Goal: Task Accomplishment & Management: Manage account settings

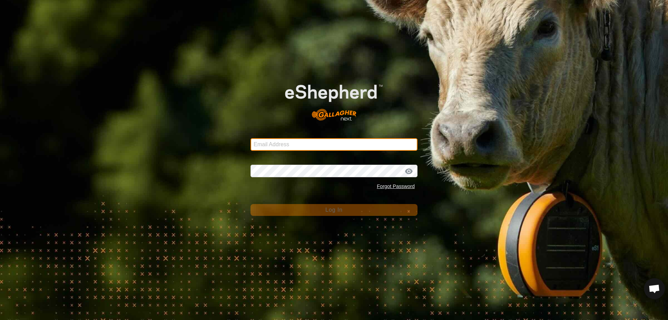
type input "[EMAIL_ADDRESS][DOMAIN_NAME]"
click at [324, 148] on input "[EMAIL_ADDRESS][DOMAIN_NAME]" at bounding box center [333, 144] width 167 height 13
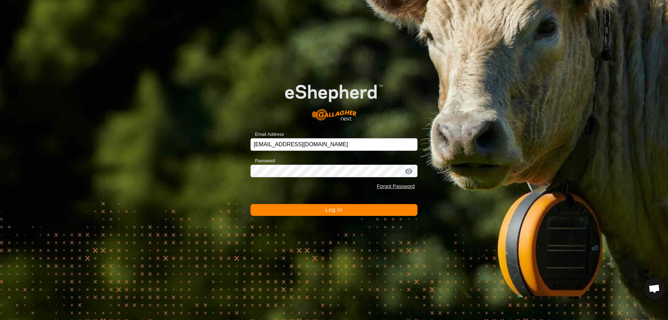
click at [321, 208] on button "Log In" at bounding box center [333, 210] width 167 height 12
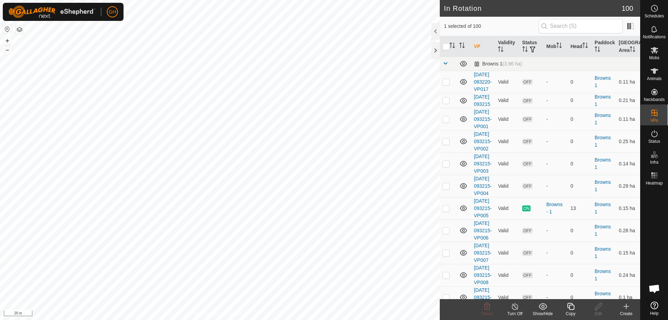
click at [567, 304] on icon at bounding box center [570, 306] width 9 height 8
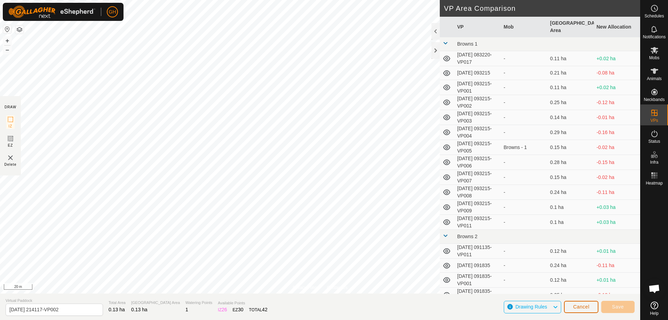
click at [581, 304] on span "Cancel" at bounding box center [581, 307] width 16 height 6
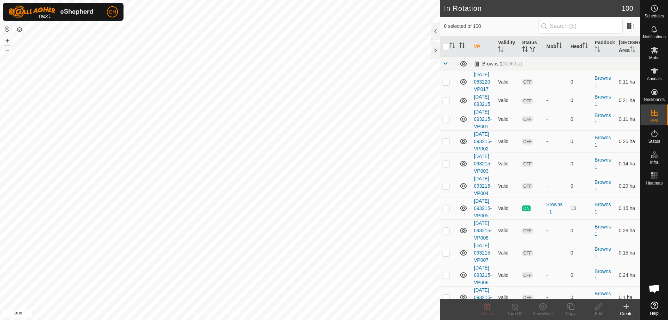
click at [627, 306] on icon at bounding box center [626, 306] width 5 height 0
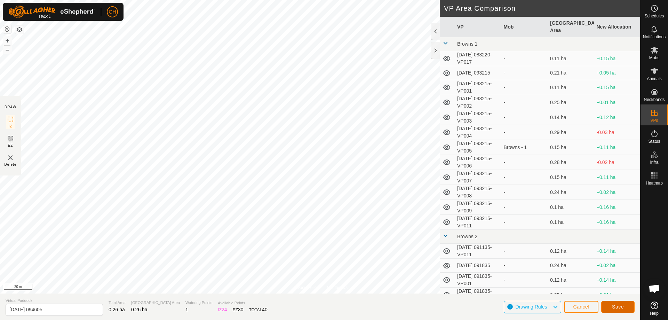
click at [624, 305] on button "Save" at bounding box center [617, 307] width 33 height 12
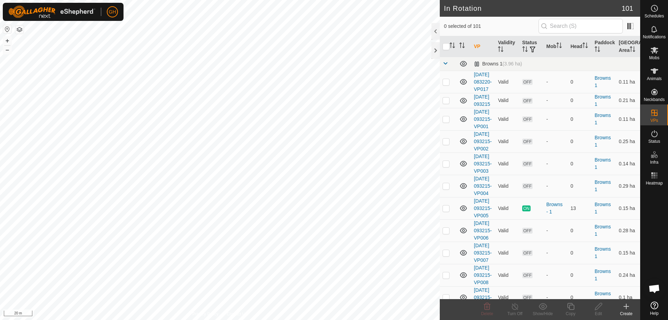
checkbox input "true"
click at [567, 302] on icon at bounding box center [570, 306] width 9 height 8
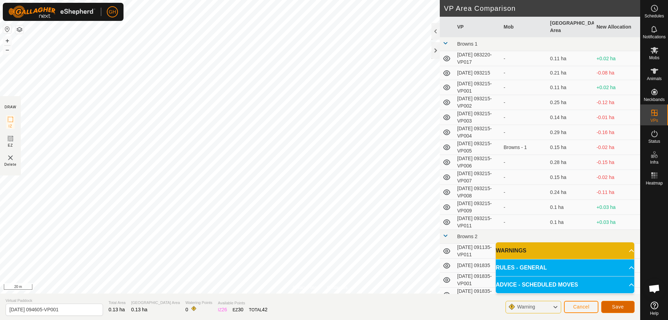
click at [610, 304] on button "Save" at bounding box center [617, 307] width 33 height 12
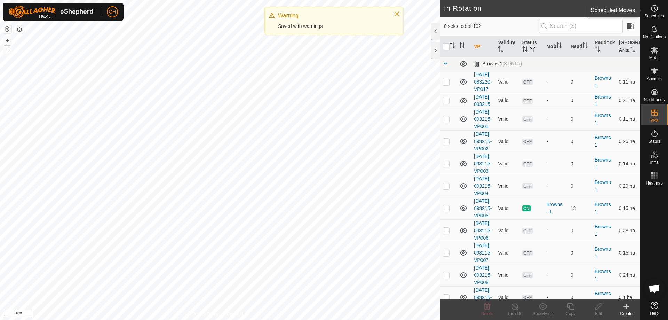
click at [653, 6] on icon at bounding box center [654, 8] width 8 height 8
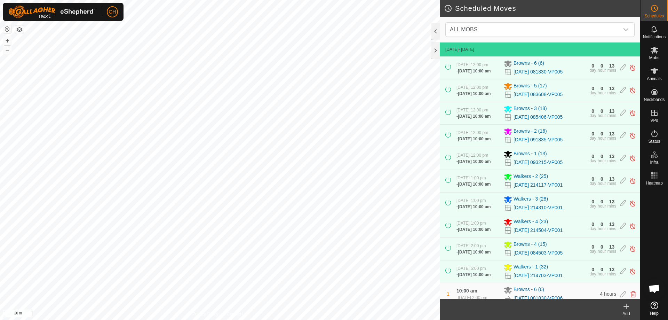
click at [626, 304] on icon at bounding box center [626, 306] width 0 height 5
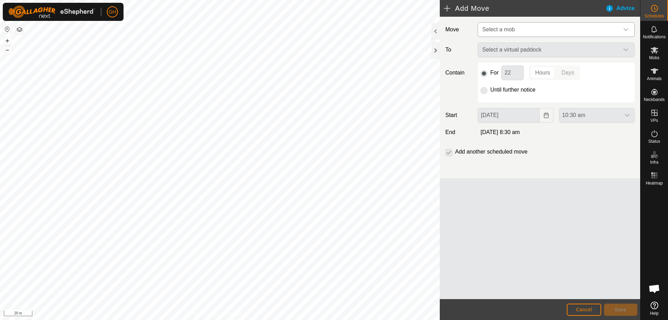
click at [532, 32] on span "Select a mob" at bounding box center [548, 30] width 139 height 14
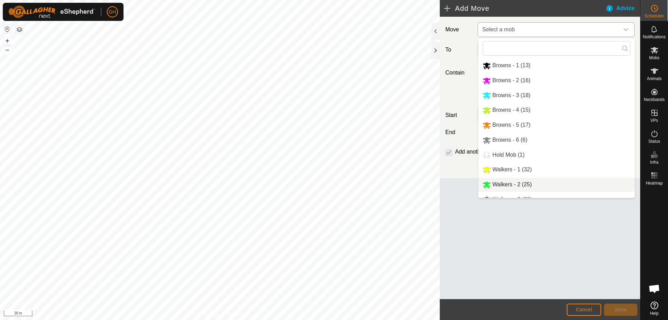
click at [512, 183] on li "Walkers - 2 (25)" at bounding box center [556, 184] width 156 height 14
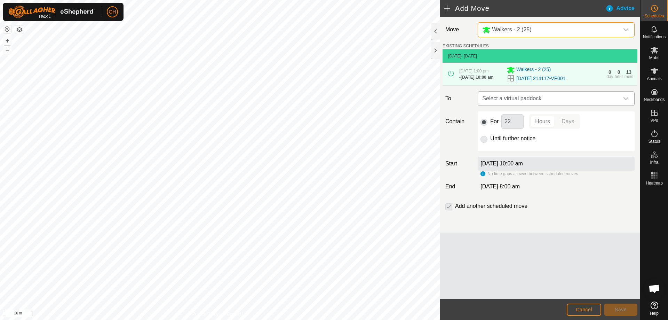
click at [526, 100] on span "Select a virtual paddock" at bounding box center [548, 98] width 139 height 14
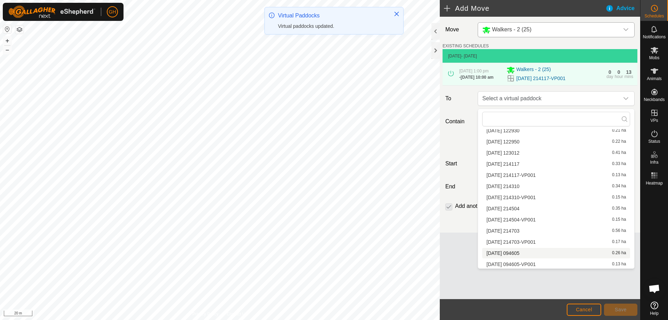
scroll to position [1124, 0]
click at [527, 251] on li "[DATE] 094605 0.26 ha" at bounding box center [556, 252] width 148 height 10
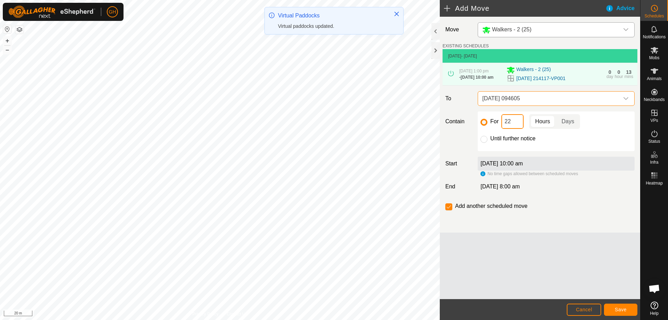
click at [513, 124] on input "22" at bounding box center [512, 121] width 22 height 15
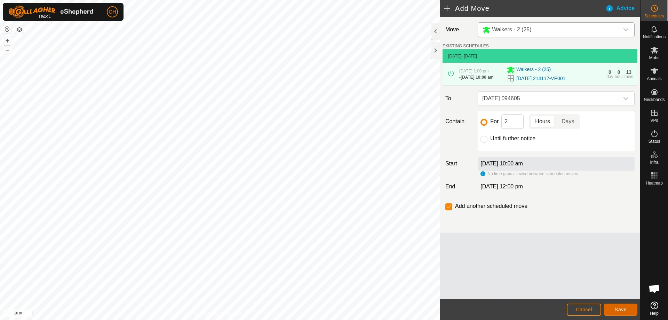
click at [613, 309] on button "Save" at bounding box center [620, 309] width 33 height 12
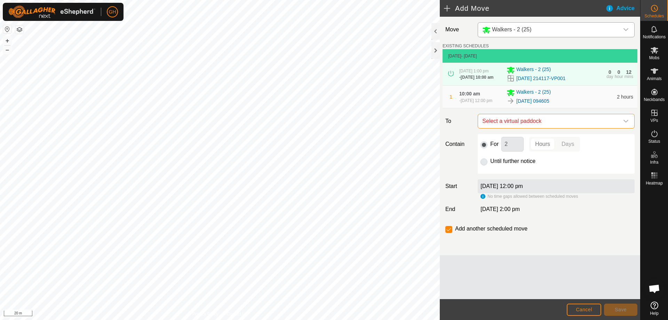
click at [537, 123] on span "Select a virtual paddock" at bounding box center [548, 121] width 139 height 14
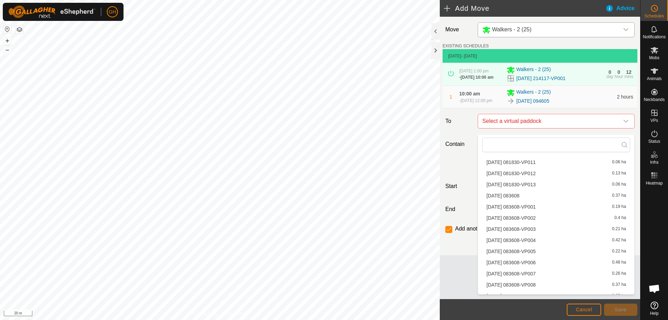
scroll to position [1112, 0]
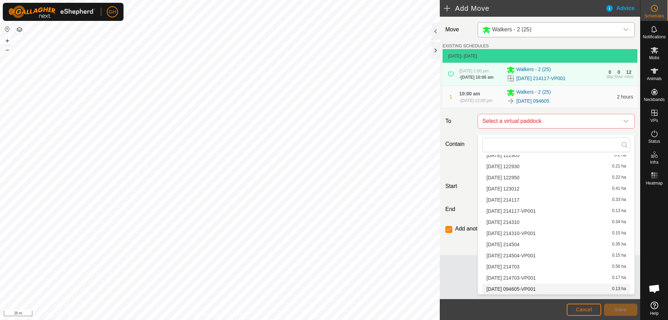
click at [540, 288] on li "[DATE] 094605-VP001 0.13 ha" at bounding box center [556, 289] width 148 height 10
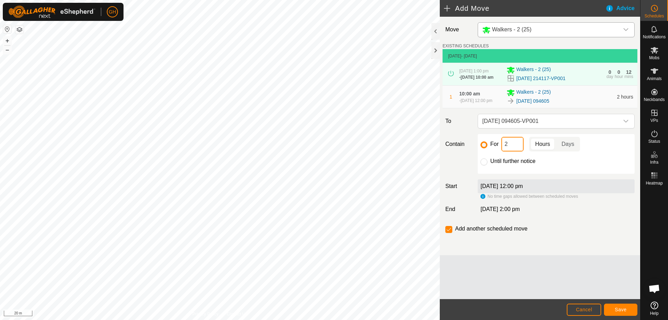
click at [516, 147] on input "2" at bounding box center [512, 144] width 22 height 15
type input "22"
click at [447, 233] on input "checkbox" at bounding box center [448, 229] width 7 height 7
checkbox input "false"
click at [619, 310] on span "Save" at bounding box center [621, 309] width 12 height 6
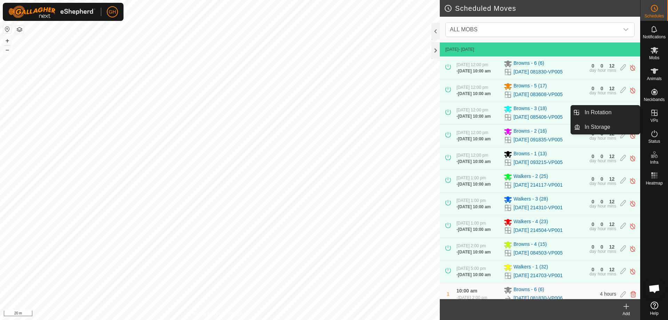
click at [654, 115] on icon at bounding box center [654, 113] width 6 height 6
click at [628, 112] on link "In Rotation" at bounding box center [609, 112] width 59 height 14
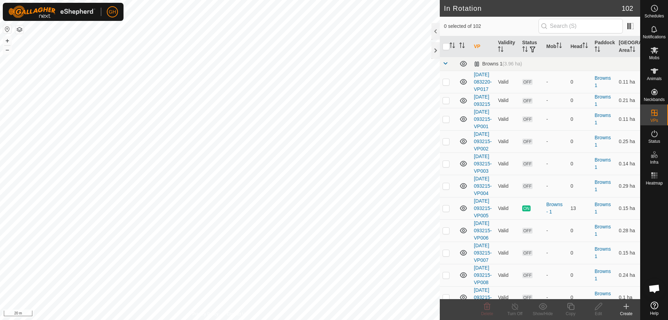
click at [625, 311] on div "Create" at bounding box center [626, 313] width 28 height 6
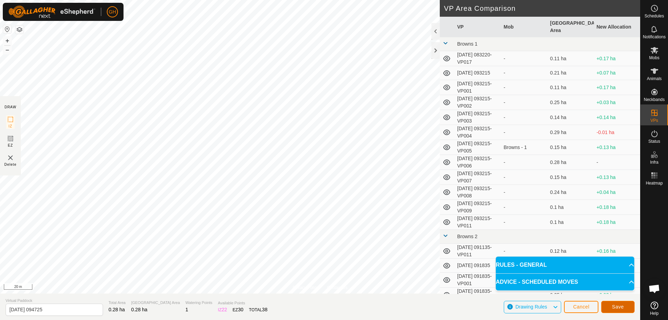
click at [615, 306] on span "Save" at bounding box center [618, 307] width 12 height 6
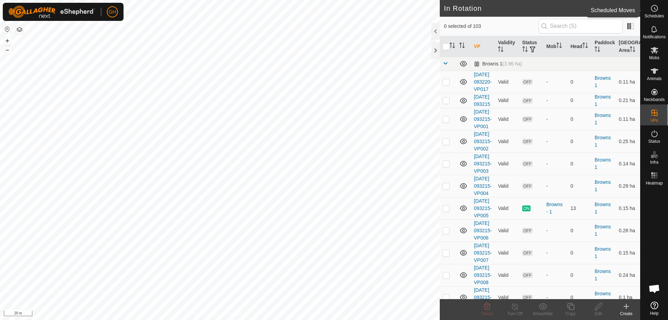
click at [659, 11] on es-schedule-vp-svg-icon at bounding box center [654, 8] width 13 height 11
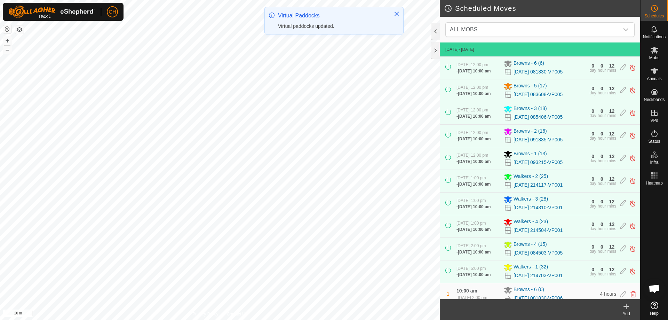
click at [625, 308] on icon at bounding box center [626, 306] width 8 height 8
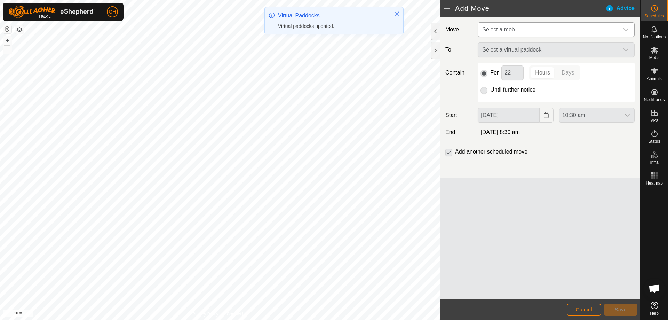
click at [503, 30] on span "Select a mob" at bounding box center [498, 29] width 32 height 6
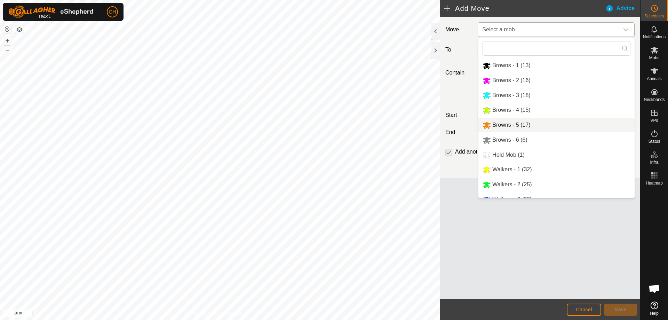
scroll to position [24, 0]
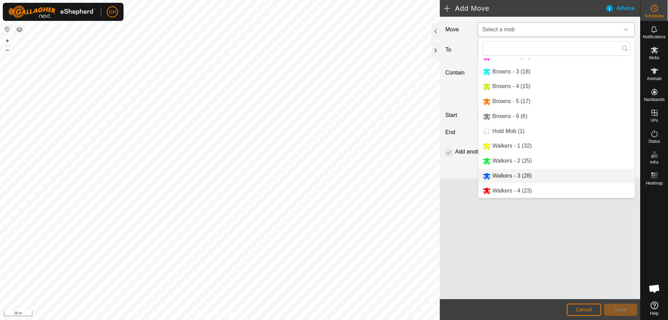
click at [518, 173] on li "Walkers - 3 (28)" at bounding box center [556, 176] width 156 height 14
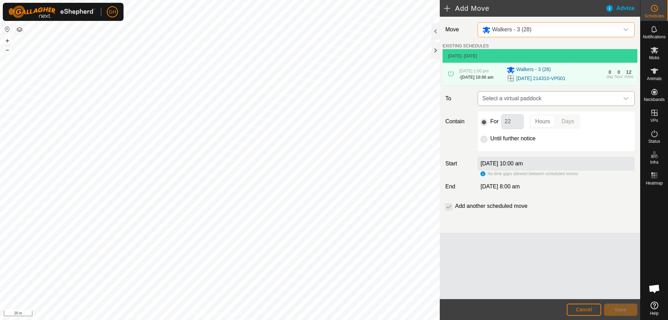
click at [533, 101] on span "Select a virtual paddock" at bounding box center [548, 98] width 139 height 14
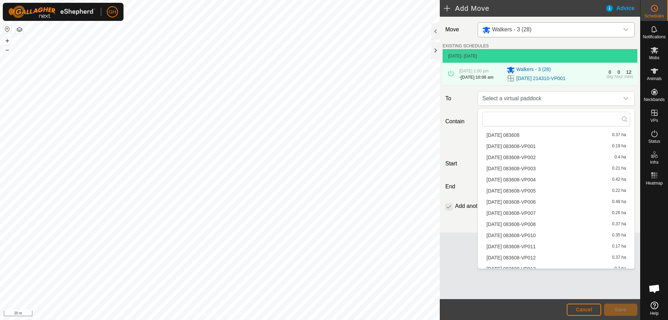
scroll to position [1124, 0]
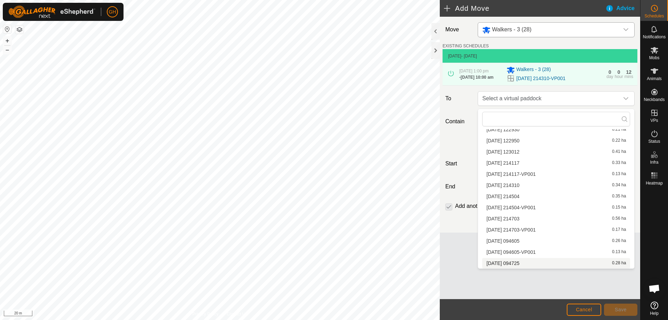
click at [518, 263] on li "[DATE] 094725 0.28 ha" at bounding box center [556, 263] width 148 height 10
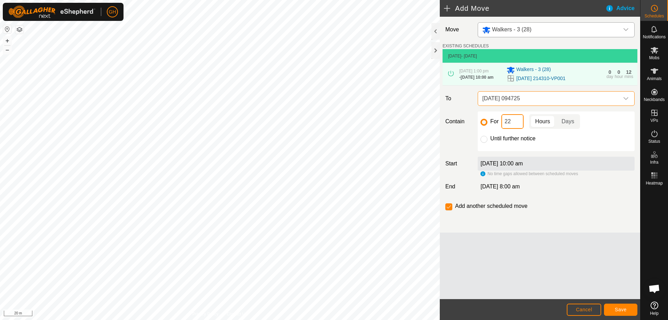
click at [518, 120] on input "22" at bounding box center [512, 121] width 22 height 15
type input "2"
click at [612, 305] on button "Save" at bounding box center [620, 309] width 33 height 12
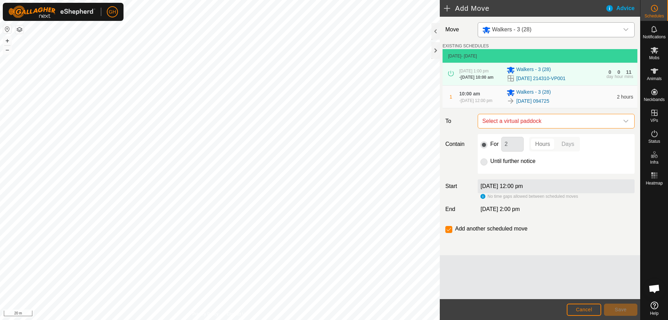
click at [548, 125] on span "Select a virtual paddock" at bounding box center [548, 121] width 139 height 14
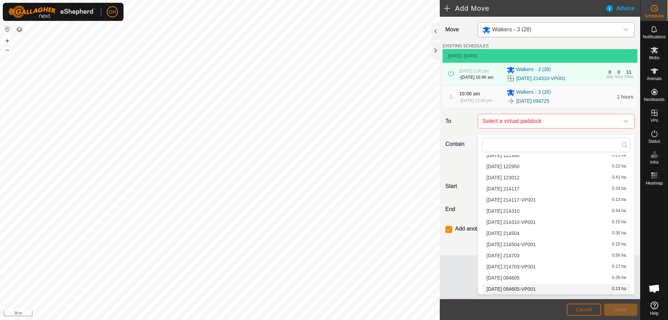
click at [588, 311] on span "Cancel" at bounding box center [584, 309] width 16 height 6
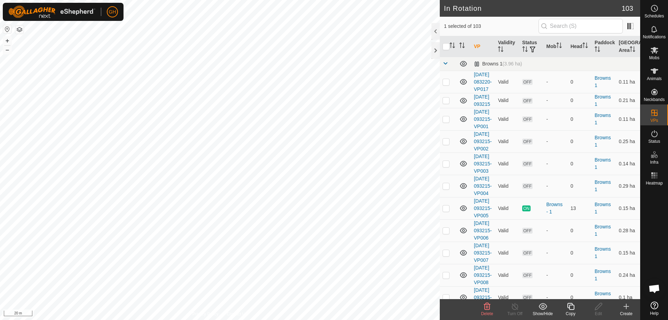
click at [570, 308] on icon at bounding box center [570, 306] width 9 height 8
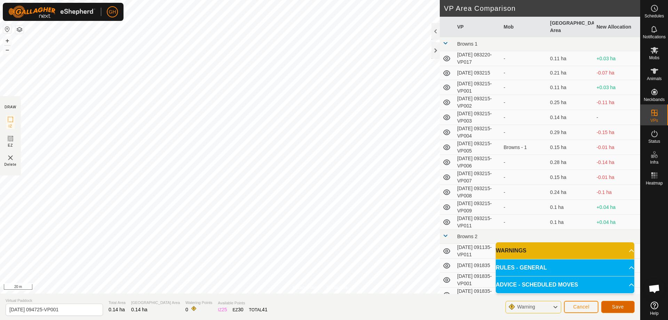
click at [626, 304] on button "Save" at bounding box center [617, 307] width 33 height 12
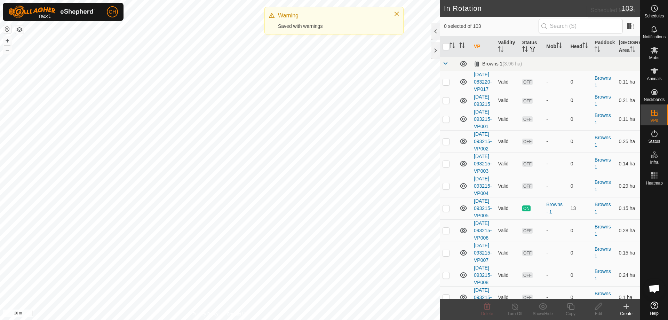
click at [653, 12] on icon at bounding box center [654, 8] width 8 height 8
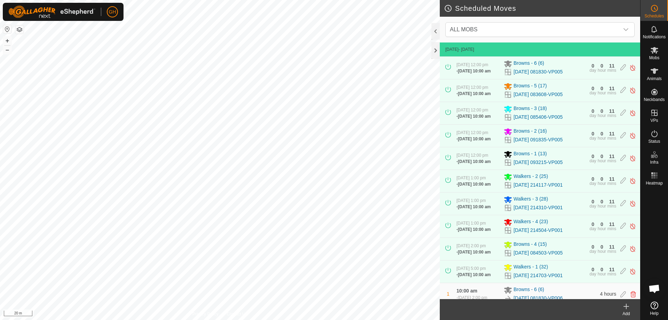
click at [628, 307] on icon at bounding box center [626, 306] width 8 height 8
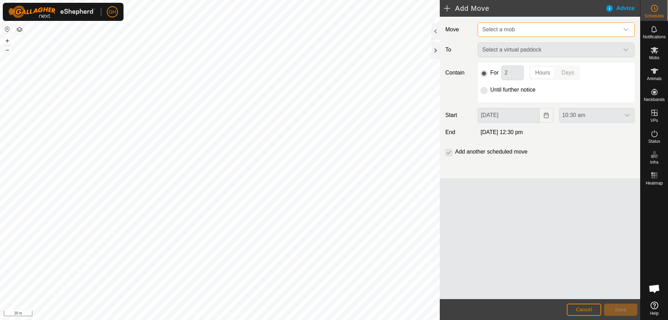
click at [563, 33] on span "Select a mob" at bounding box center [548, 30] width 139 height 14
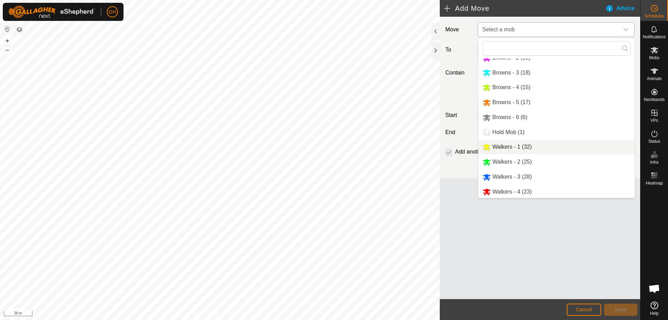
scroll to position [24, 0]
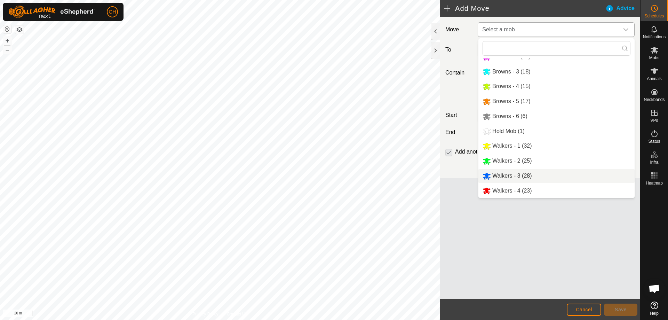
click at [522, 172] on div "Walkers - 3 (28)" at bounding box center [506, 175] width 49 height 9
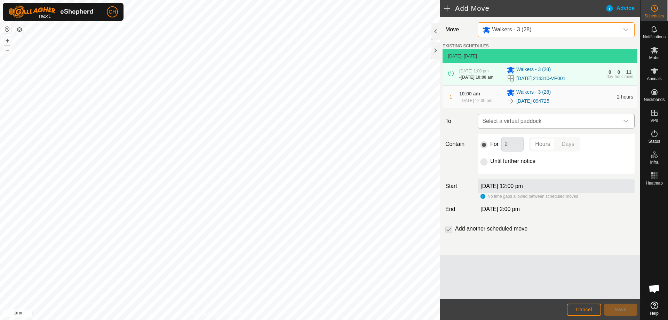
click at [542, 125] on span "Select a virtual paddock" at bounding box center [548, 121] width 139 height 14
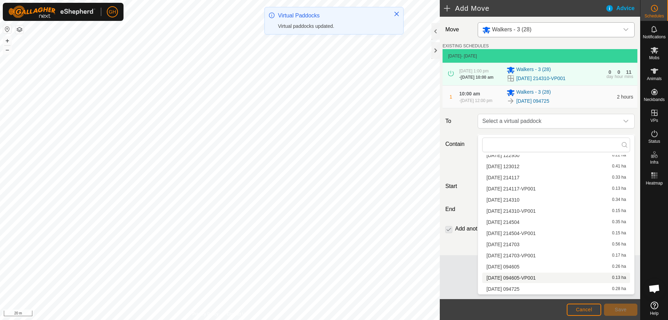
scroll to position [1146, 0]
click at [520, 287] on li "[DATE] 094725-VP001 0.14 ha" at bounding box center [556, 289] width 148 height 10
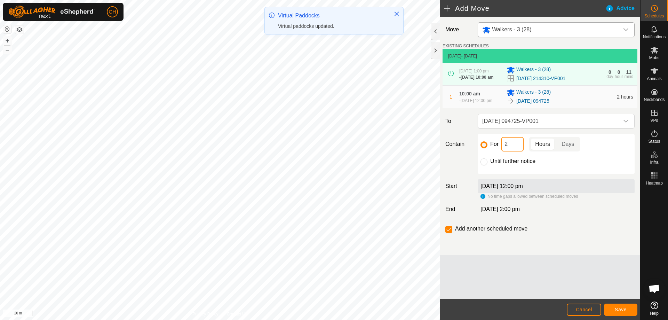
click at [506, 142] on input "2" at bounding box center [512, 144] width 22 height 15
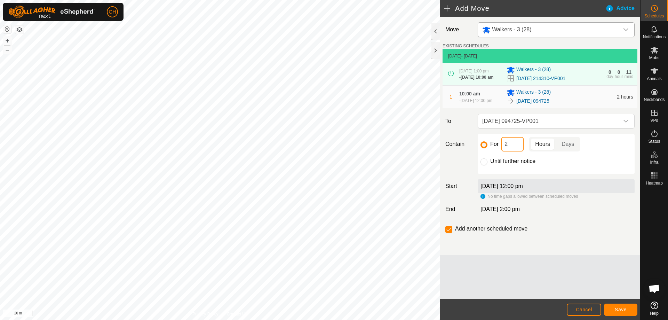
type input "22"
click at [450, 233] on input "checkbox" at bounding box center [448, 229] width 7 height 7
checkbox input "false"
click at [627, 307] on button "Save" at bounding box center [620, 309] width 33 height 12
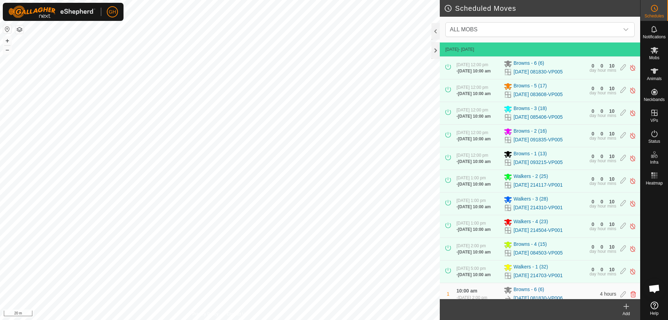
click at [629, 307] on icon at bounding box center [626, 306] width 8 height 8
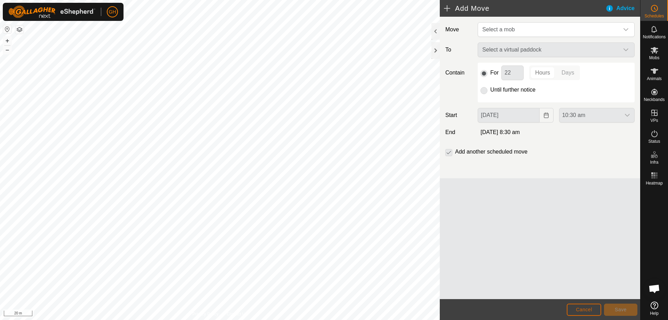
click at [588, 304] on button "Cancel" at bounding box center [584, 309] width 34 height 12
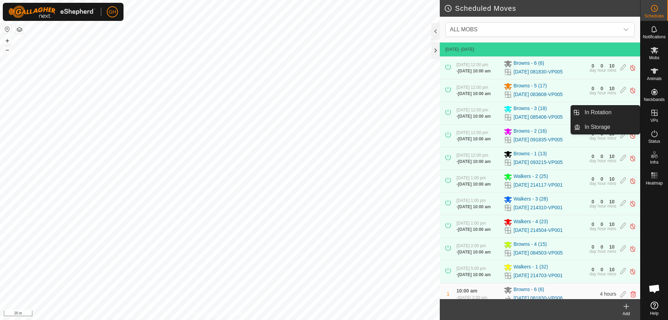
click at [659, 114] on es-virtualpaddocks-svg-icon at bounding box center [654, 112] width 13 height 11
click at [609, 109] on link "In Rotation" at bounding box center [609, 112] width 59 height 14
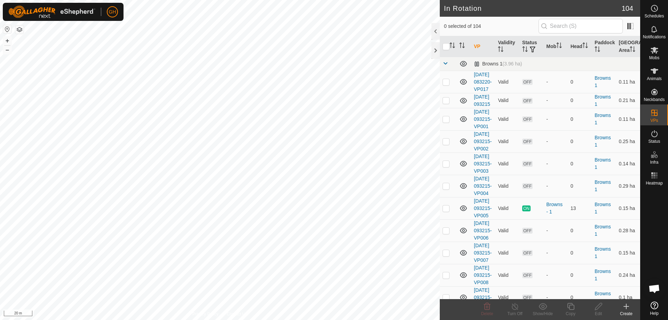
click at [627, 306] on icon at bounding box center [626, 306] width 5 height 0
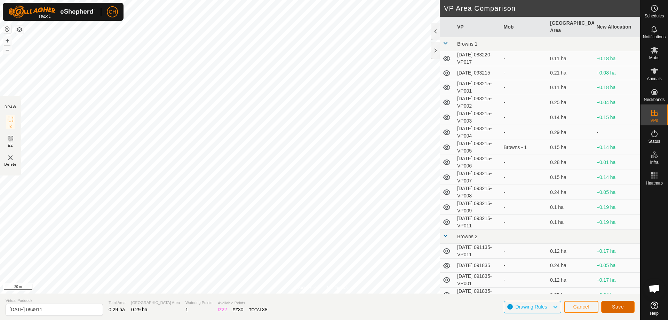
click at [622, 306] on span "Save" at bounding box center [618, 307] width 12 height 6
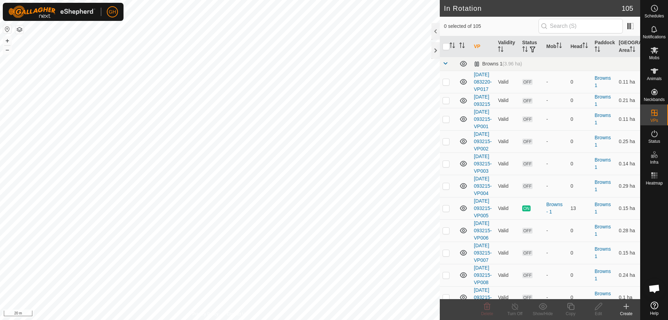
checkbox input "true"
click at [574, 306] on icon at bounding box center [570, 306] width 7 height 7
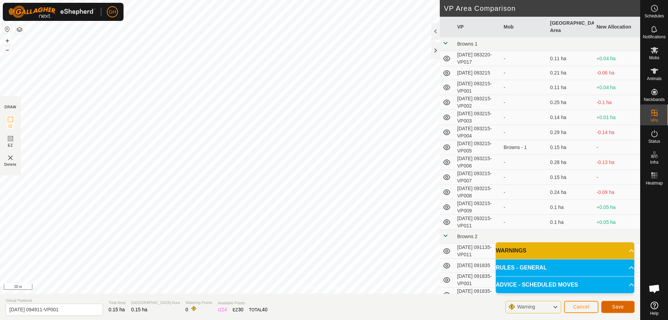
click at [610, 307] on button "Save" at bounding box center [617, 307] width 33 height 12
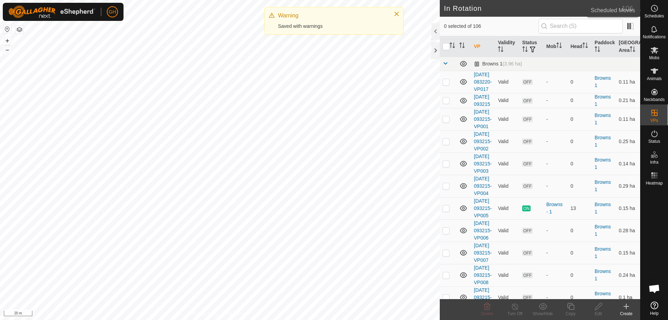
click at [655, 10] on icon at bounding box center [654, 8] width 8 height 8
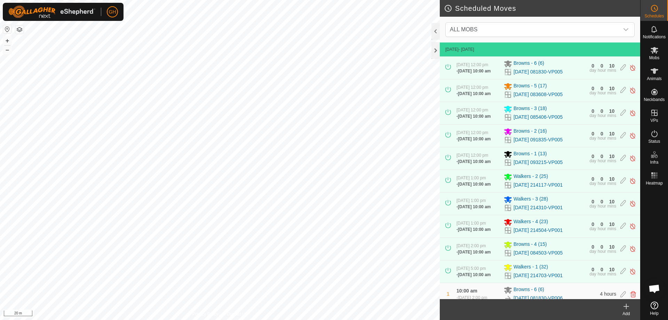
click at [628, 307] on icon at bounding box center [626, 306] width 8 height 8
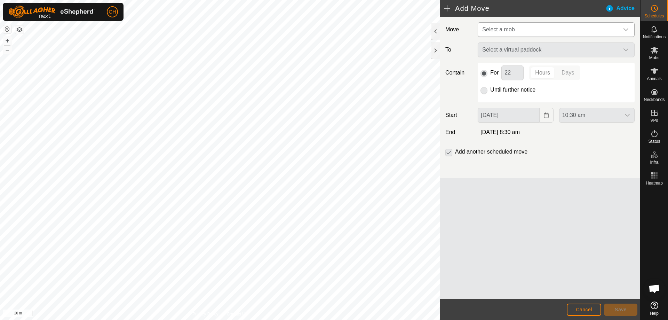
click at [534, 27] on span "Select a mob" at bounding box center [548, 30] width 139 height 14
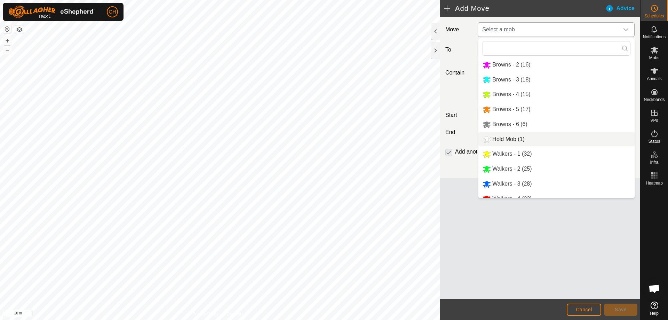
scroll to position [24, 0]
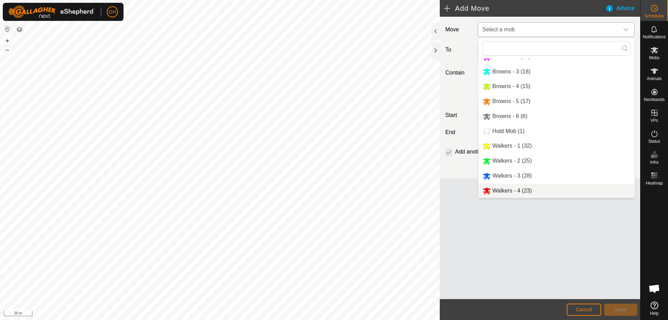
click at [524, 188] on li "Walkers - 4 (23)" at bounding box center [556, 191] width 156 height 14
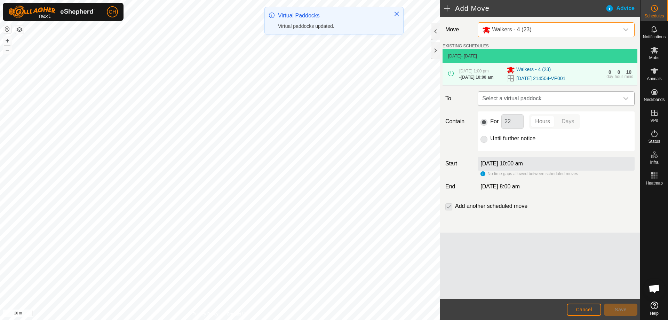
click at [530, 103] on span "Select a virtual paddock" at bounding box center [548, 98] width 139 height 14
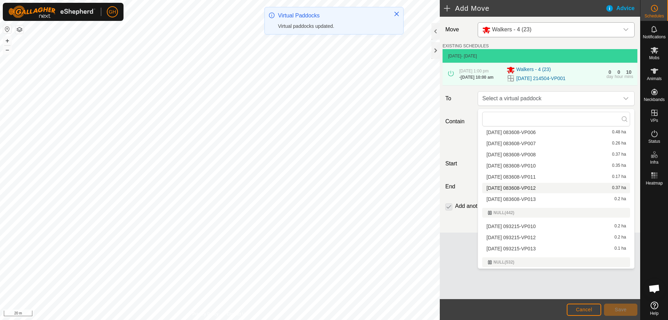
scroll to position [1168, 0]
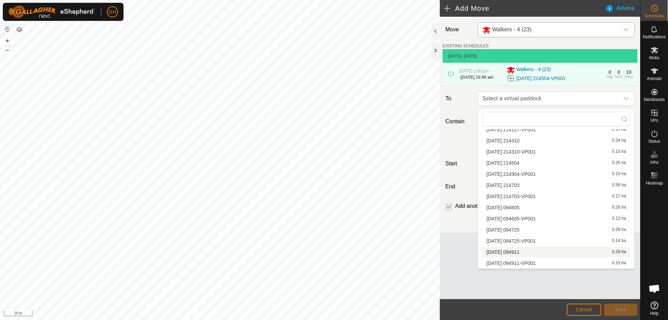
click at [537, 251] on li "[DATE] 094911 0.29 ha" at bounding box center [556, 252] width 148 height 10
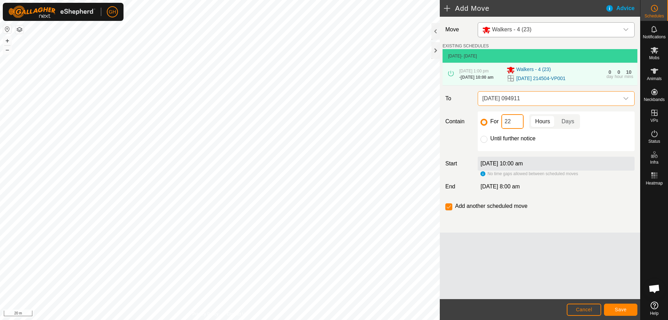
click at [517, 127] on input "22" at bounding box center [512, 121] width 22 height 15
click at [612, 312] on button "Save" at bounding box center [620, 309] width 33 height 12
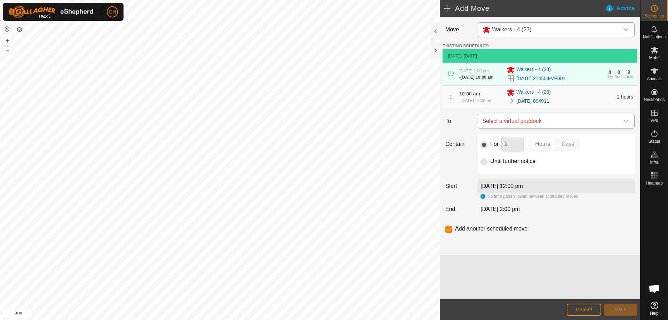
click at [546, 123] on span "Select a virtual paddock" at bounding box center [548, 121] width 139 height 14
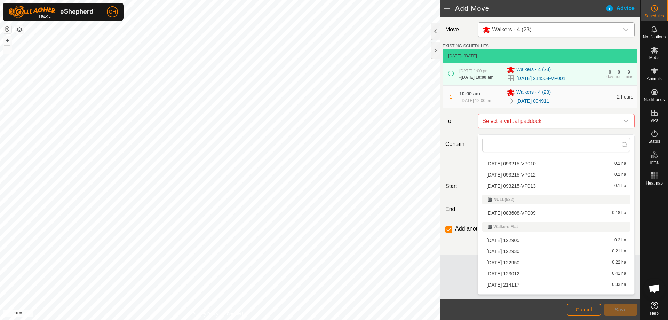
scroll to position [1157, 0]
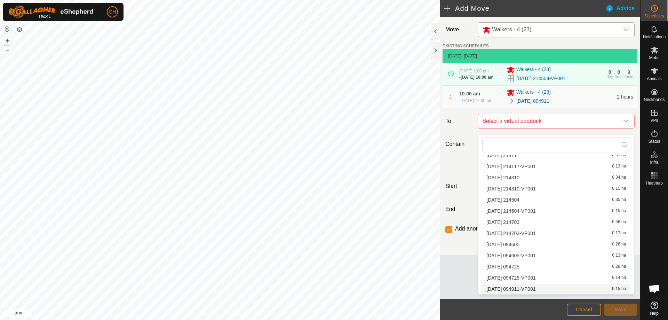
click at [527, 286] on li "[DATE] 094911-VP001 0.15 ha" at bounding box center [556, 289] width 148 height 10
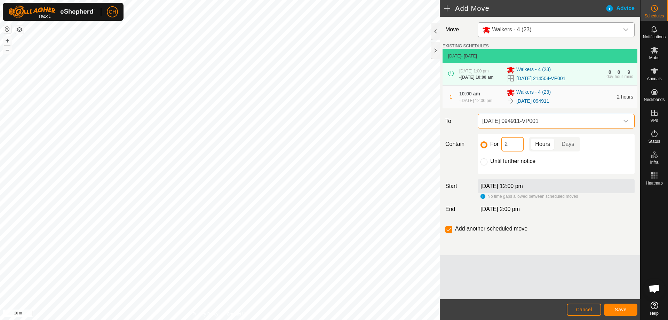
click at [516, 149] on input "2" at bounding box center [512, 144] width 22 height 15
type input "22"
click at [446, 233] on input "checkbox" at bounding box center [448, 229] width 7 height 7
checkbox input "false"
click at [627, 308] on button "Save" at bounding box center [620, 309] width 33 height 12
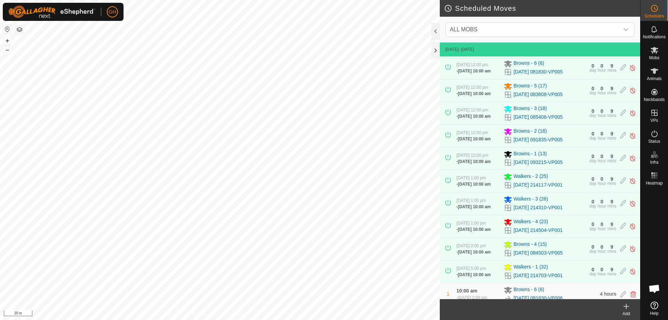
click at [628, 309] on icon at bounding box center [626, 306] width 8 height 8
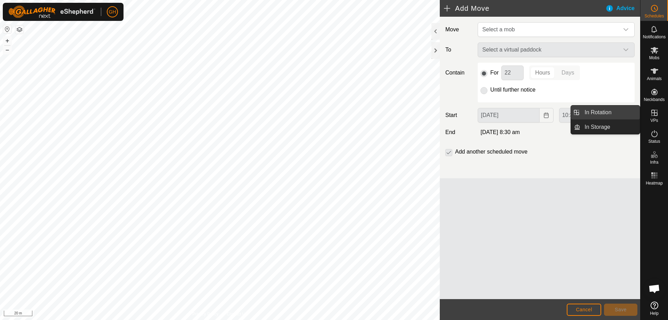
click at [620, 112] on link "In Rotation" at bounding box center [609, 112] width 59 height 14
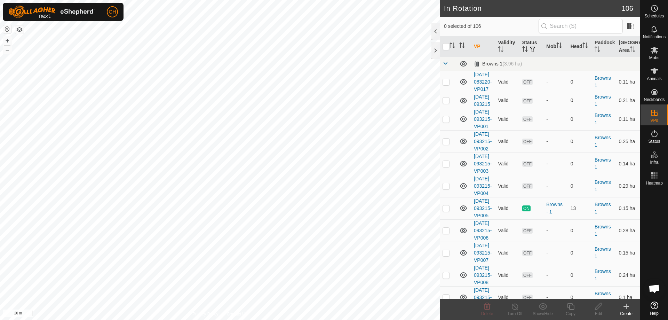
click at [624, 306] on icon at bounding box center [626, 306] width 5 height 0
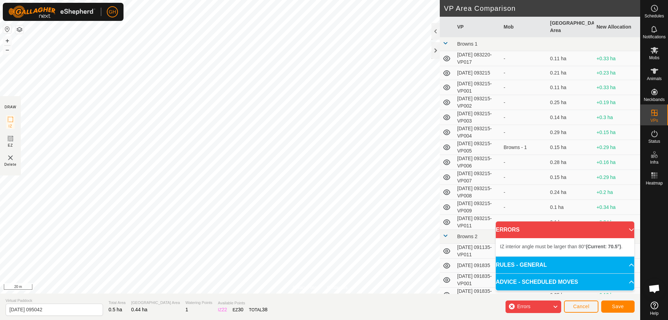
click at [326, 285] on div "Privacy Policy Contact Us + – ⇧ i 20 m" at bounding box center [320, 146] width 640 height 293
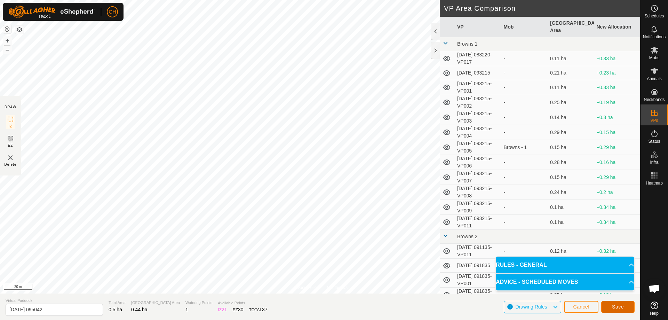
click at [615, 304] on span "Save" at bounding box center [618, 307] width 12 height 6
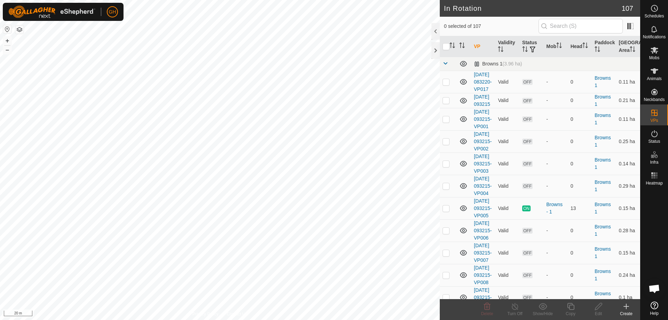
checkbox input "true"
click at [573, 305] on icon at bounding box center [570, 306] width 7 height 7
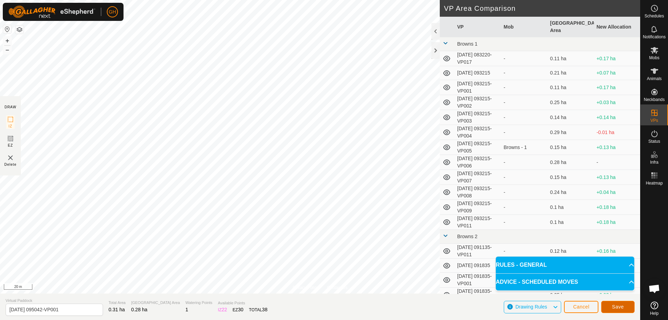
click at [615, 309] on span "Save" at bounding box center [618, 307] width 12 height 6
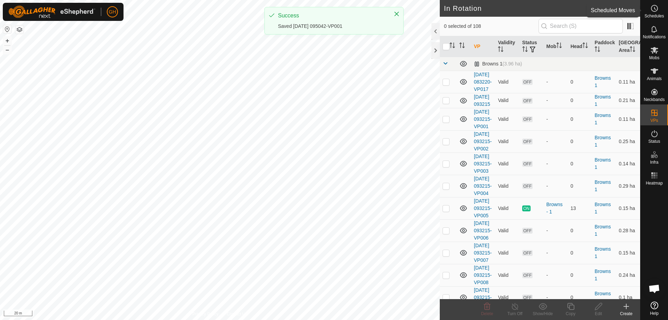
click at [655, 10] on icon at bounding box center [654, 8] width 8 height 8
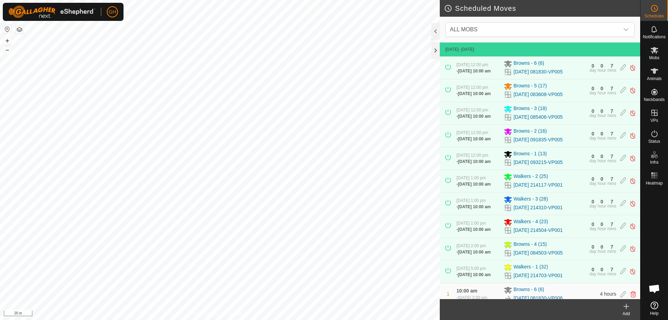
click at [626, 309] on icon at bounding box center [626, 306] width 8 height 8
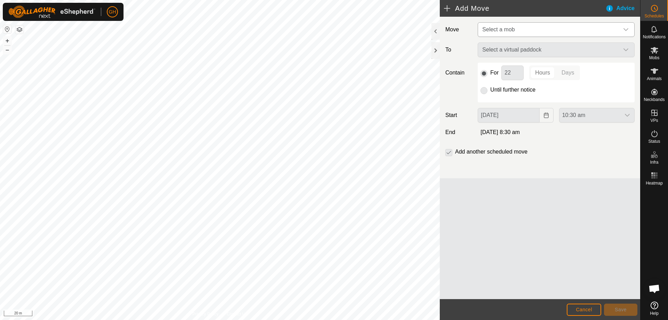
click at [538, 29] on span "Select a mob" at bounding box center [548, 30] width 139 height 14
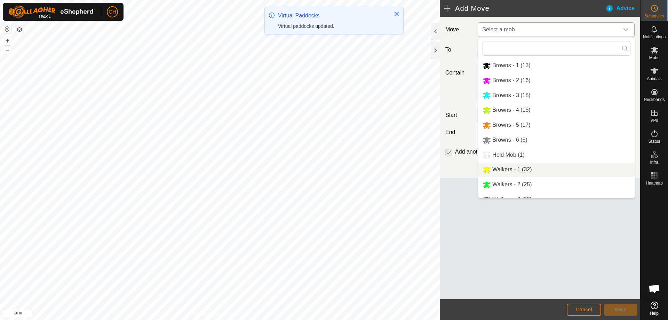
click at [520, 167] on li "Walkers - 1 (32)" at bounding box center [556, 169] width 156 height 14
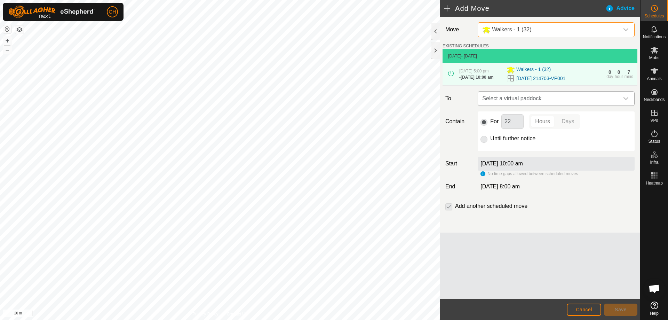
click at [548, 103] on span "Select a virtual paddock" at bounding box center [548, 98] width 139 height 14
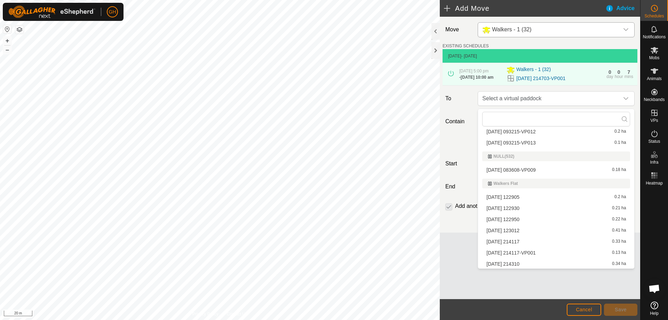
scroll to position [1179, 0]
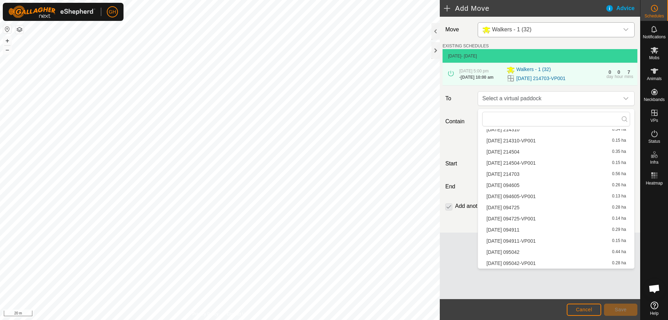
click at [524, 252] on li "[DATE] 095042 0.44 ha" at bounding box center [556, 252] width 148 height 10
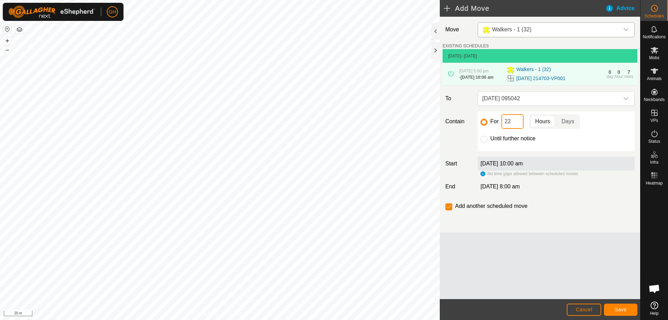
click at [516, 126] on input "22" at bounding box center [512, 121] width 22 height 15
click at [613, 308] on button "Save" at bounding box center [620, 309] width 33 height 12
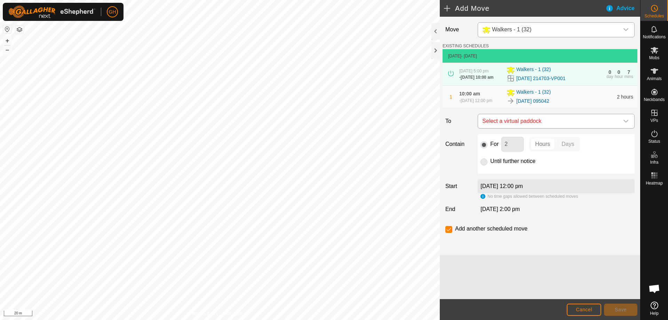
click at [535, 124] on span "Select a virtual paddock" at bounding box center [548, 121] width 139 height 14
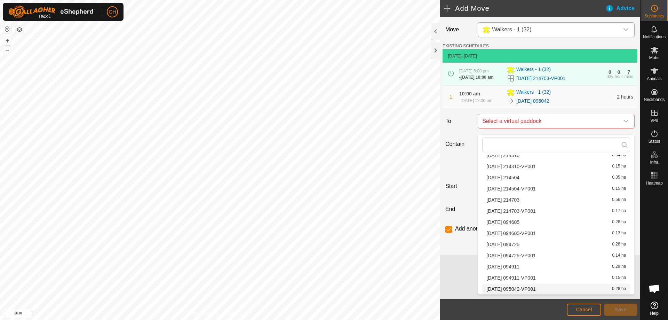
click at [537, 287] on li "[DATE] 095042-VP001 0.28 ha" at bounding box center [556, 289] width 148 height 10
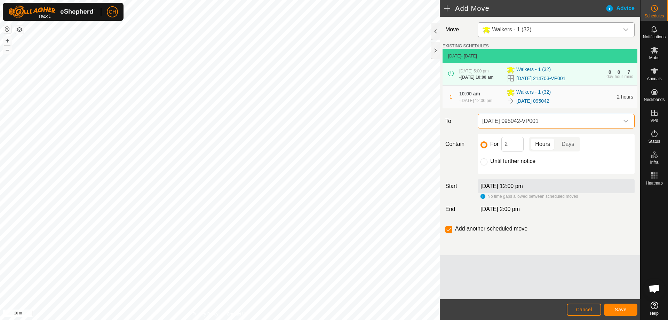
click at [518, 139] on div "Move Walkers - 1 (32) EXISTING SCHEDULES [DATE] - [DATE] [DATE] 5:00 pm - [DATE…" at bounding box center [540, 136] width 200 height 238
click at [517, 147] on input "2" at bounding box center [512, 144] width 22 height 15
type input "22"
click at [447, 232] on input "checkbox" at bounding box center [448, 229] width 7 height 7
checkbox input "false"
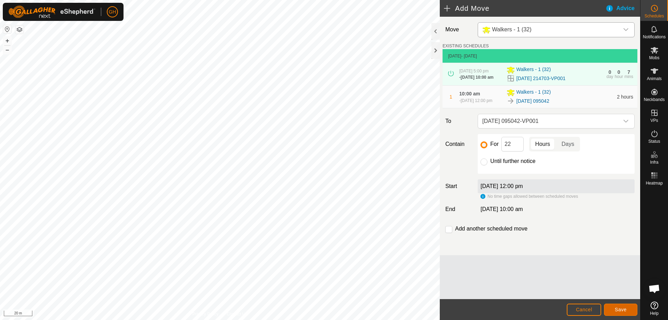
click at [618, 311] on span "Save" at bounding box center [621, 309] width 12 height 6
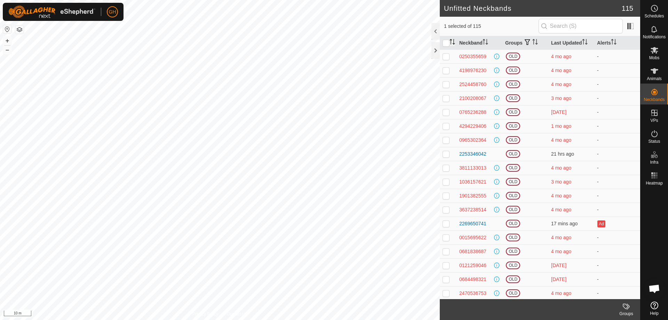
click at [452, 40] on icon "Activate to sort" at bounding box center [452, 42] width 6 height 6
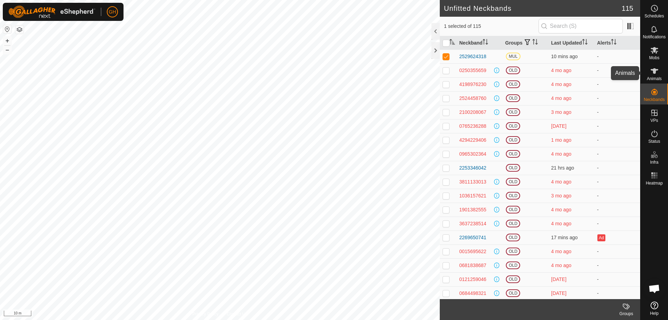
click at [657, 72] on icon at bounding box center [654, 71] width 8 height 8
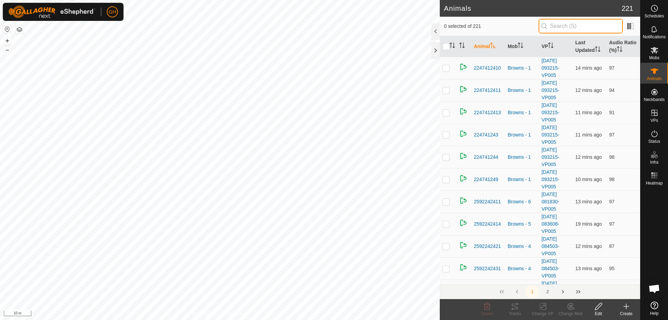
click at [562, 27] on input "text" at bounding box center [580, 26] width 84 height 15
paste input "982123811970352"
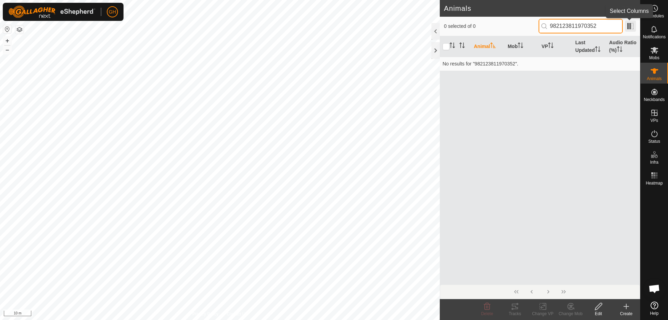
type input "982123811970352"
click at [628, 30] on span at bounding box center [630, 26] width 11 height 11
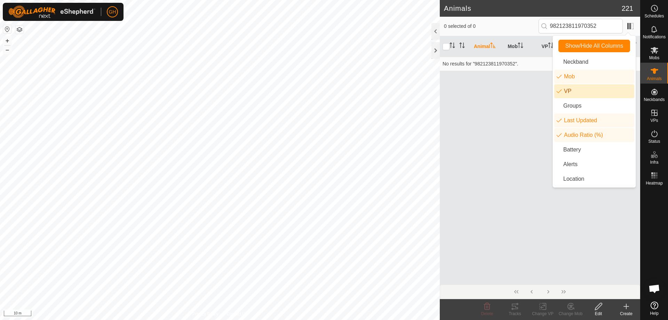
click at [513, 126] on div "Animal Mob VP Last Updated Audio Ratio (%) No results for "982123811970352"." at bounding box center [540, 160] width 200 height 248
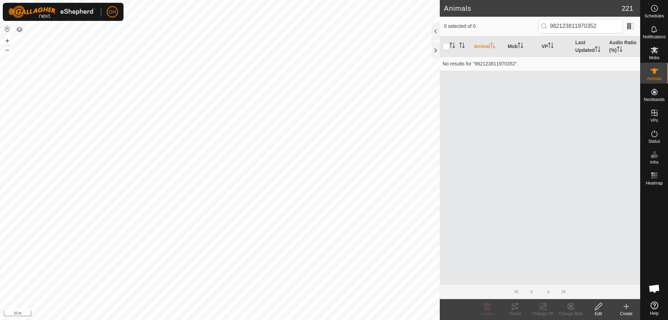
click at [525, 127] on div "Animal Mob VP Last Updated Audio Ratio (%) No results for "982123811970352"." at bounding box center [540, 160] width 200 height 248
click at [588, 25] on input "982123811970352" at bounding box center [580, 26] width 84 height 15
click at [599, 305] on icon at bounding box center [598, 306] width 9 height 8
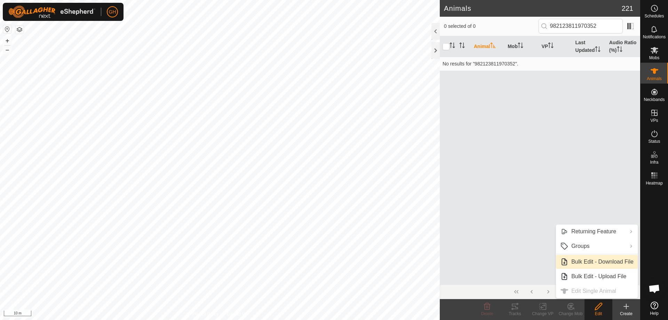
click at [598, 260] on link "Bulk Edit - Download File" at bounding box center [597, 262] width 82 height 14
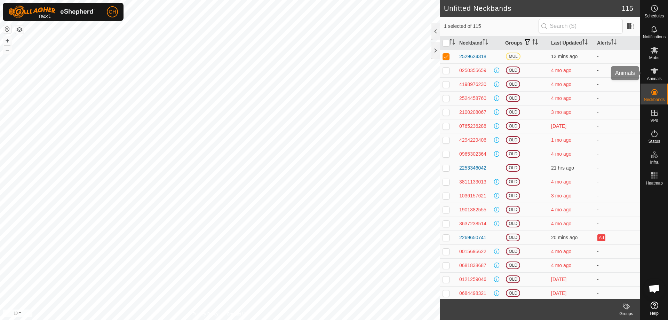
click at [656, 76] on es-animals-svg-icon at bounding box center [654, 70] width 13 height 11
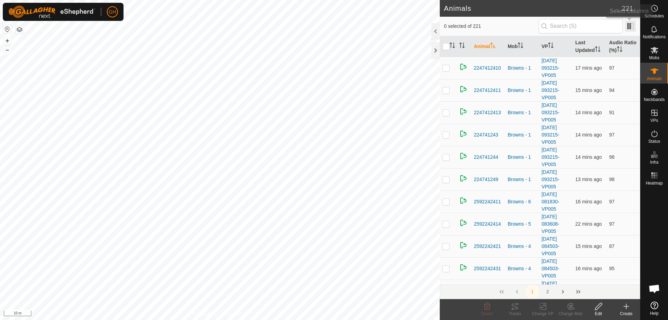
click at [633, 25] on span at bounding box center [630, 26] width 11 height 11
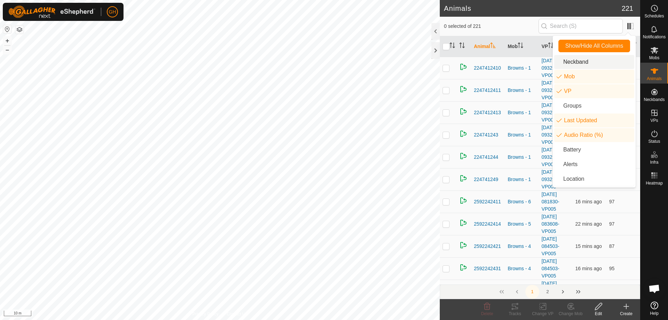
click at [600, 57] on li "Neckband" at bounding box center [594, 62] width 80 height 14
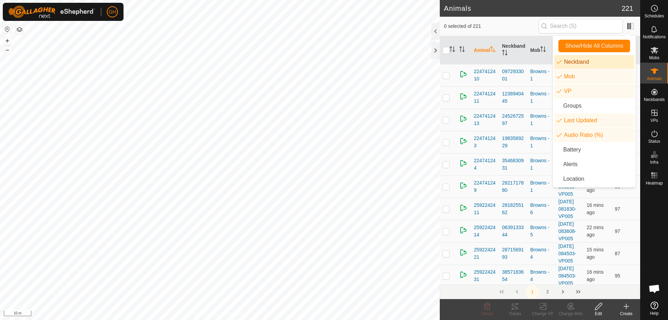
click at [511, 27] on span "0 selected of 221" at bounding box center [491, 26] width 95 height 7
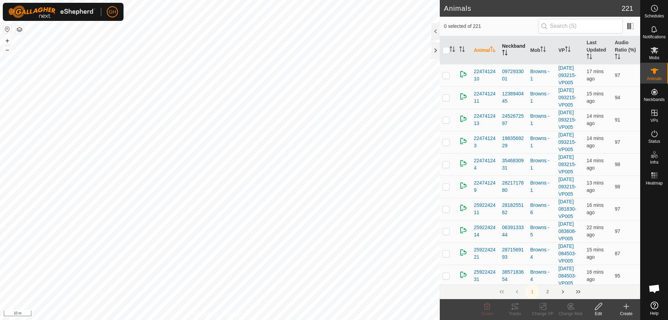
click at [505, 54] on icon "Activate to sort" at bounding box center [505, 53] width 6 height 6
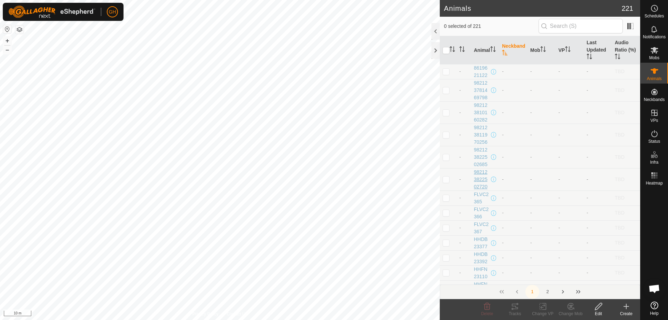
click at [481, 176] on span "982123822502720" at bounding box center [482, 179] width 16 height 22
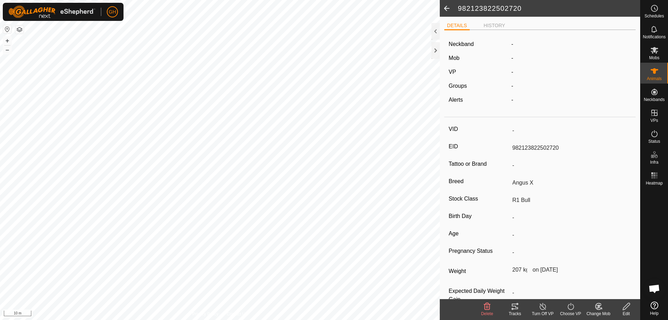
scroll to position [17, 0]
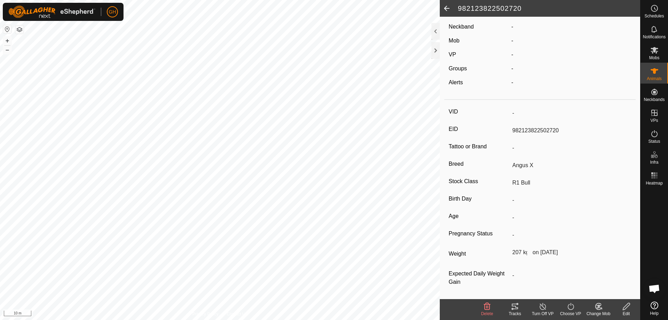
click at [450, 9] on span at bounding box center [447, 8] width 14 height 17
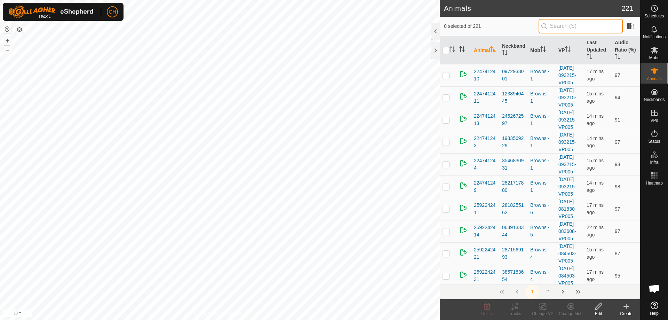
click at [576, 29] on input "text" at bounding box center [580, 26] width 84 height 15
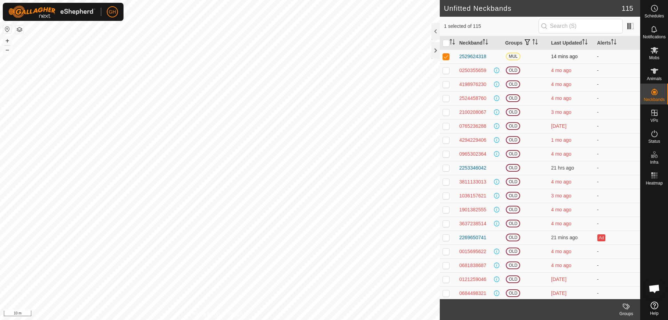
click at [448, 54] on p-checkbox at bounding box center [445, 57] width 7 height 6
click at [584, 30] on input "text" at bounding box center [580, 26] width 84 height 15
click at [446, 58] on p-checkbox at bounding box center [445, 57] width 7 height 6
checkbox input "false"
click at [659, 73] on es-animals-svg-icon at bounding box center [654, 70] width 13 height 11
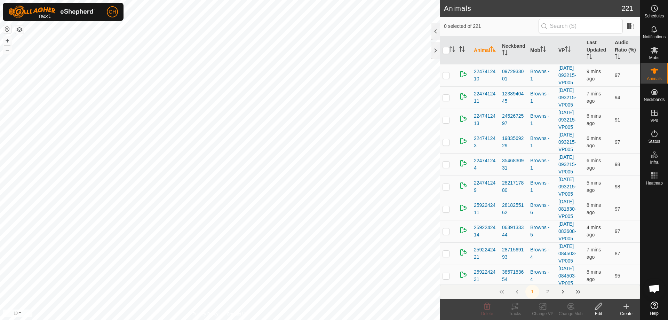
click at [597, 306] on icon at bounding box center [598, 306] width 7 height 7
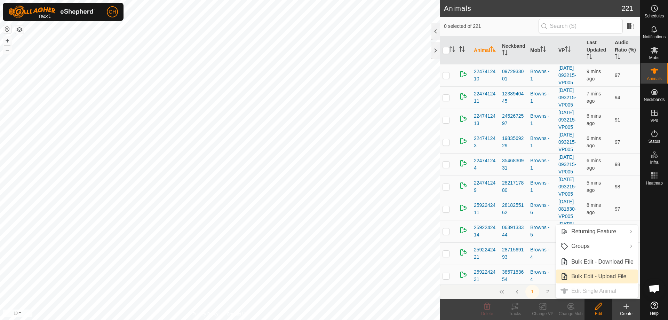
click at [604, 276] on link "Bulk Edit - Upload File" at bounding box center [597, 276] width 82 height 14
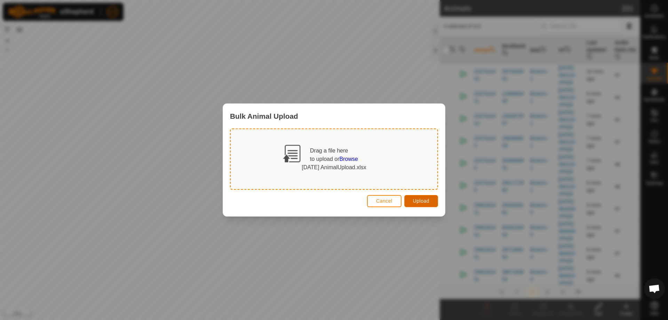
click at [414, 199] on span "Upload" at bounding box center [421, 201] width 16 height 6
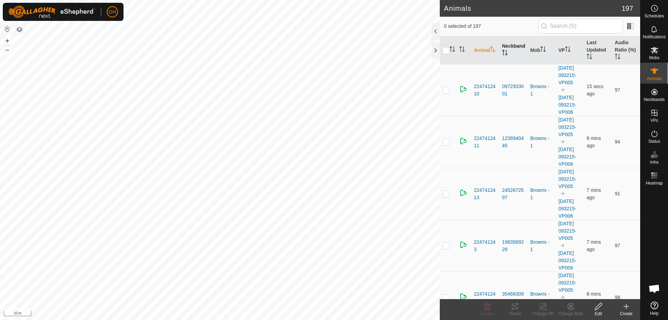
click at [511, 52] on th "Neckband" at bounding box center [513, 50] width 28 height 28
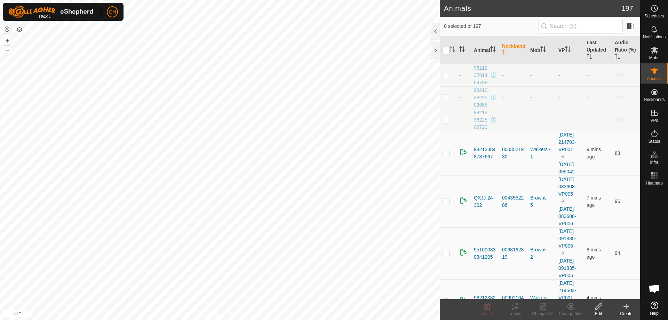
click at [445, 124] on td at bounding box center [448, 120] width 17 height 22
click at [444, 117] on p-tablecheckbox at bounding box center [445, 120] width 7 height 6
checkbox input "false"
click at [482, 114] on span "982123822502720" at bounding box center [482, 120] width 16 height 22
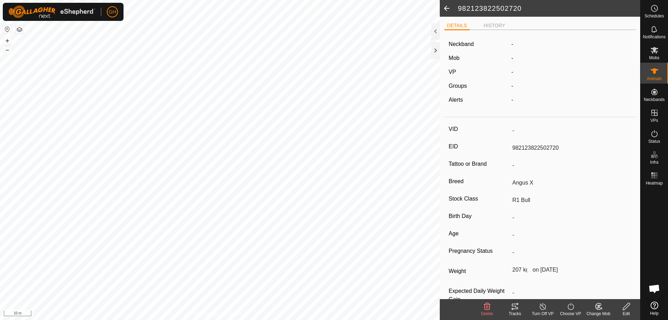
click at [532, 146] on input "982123822502720" at bounding box center [571, 148] width 122 height 12
click at [629, 308] on icon at bounding box center [626, 306] width 9 height 8
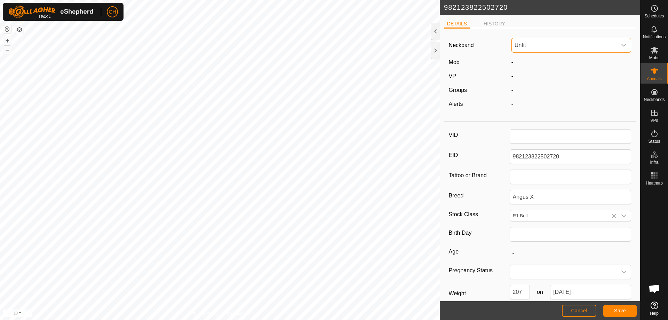
click at [542, 47] on span "Unfit" at bounding box center [564, 45] width 105 height 14
type input "25296"
click at [564, 78] on li "2529624318" at bounding box center [570, 81] width 116 height 14
drag, startPoint x: 564, startPoint y: 78, endPoint x: 584, endPoint y: 79, distance: 20.9
click at [584, 79] on div "-" at bounding box center [572, 76] width 126 height 8
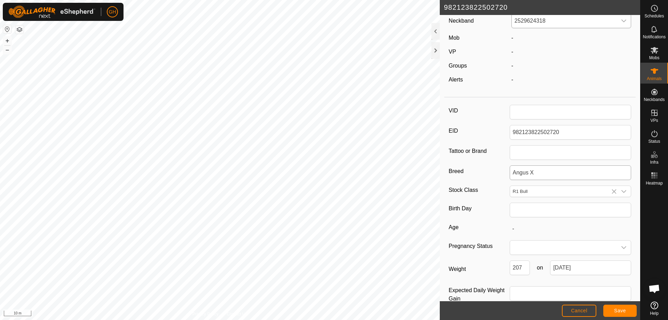
scroll to position [39, 0]
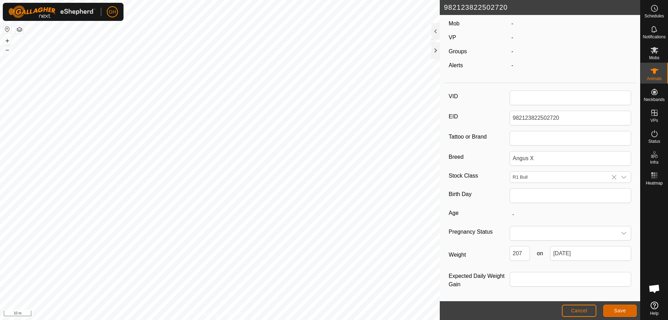
click at [616, 308] on span "Save" at bounding box center [620, 311] width 12 height 6
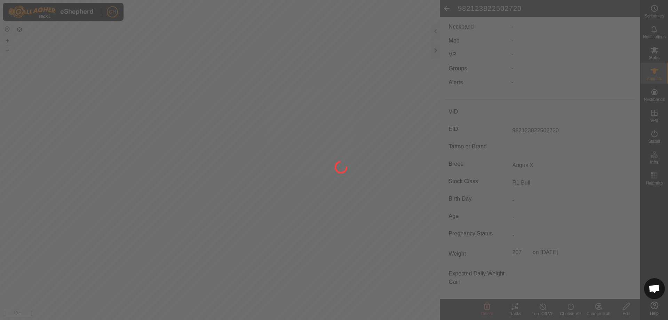
type input "-"
type input "207 kg"
type input "-"
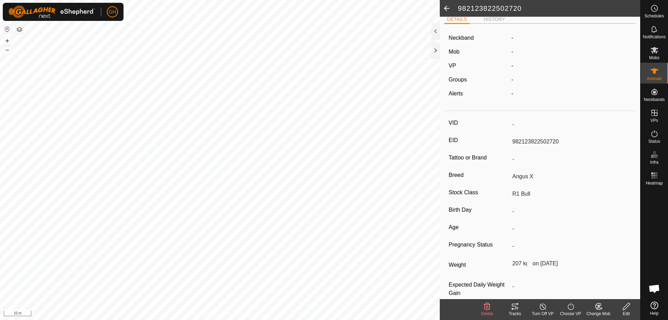
scroll to position [0, 0]
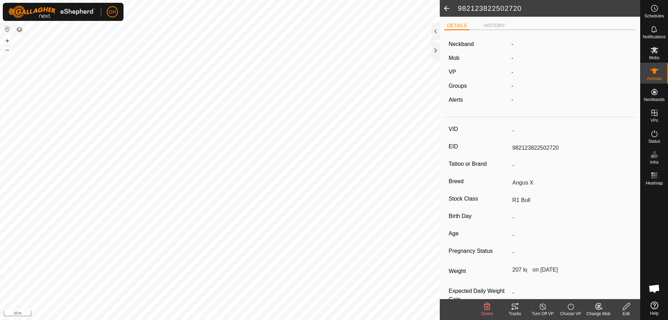
click at [445, 9] on span at bounding box center [447, 8] width 14 height 17
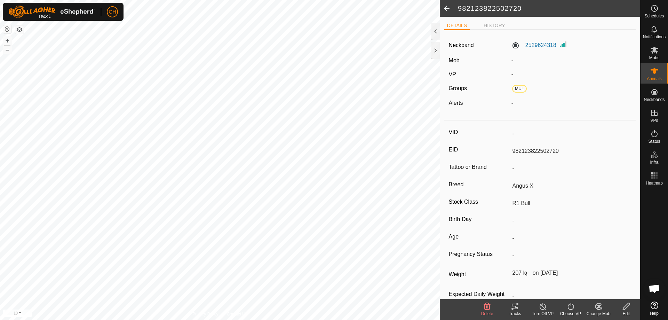
click at [450, 7] on span at bounding box center [447, 8] width 14 height 17
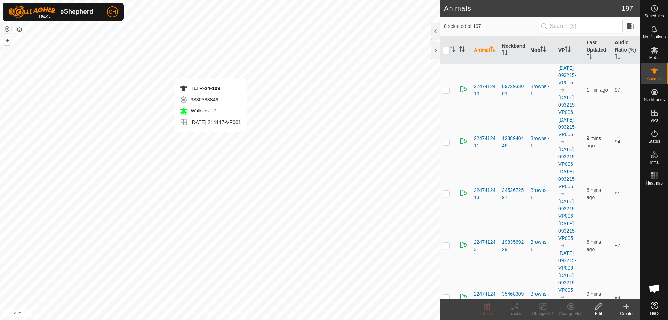
checkbox input "true"
click at [452, 48] on icon "Activate to sort" at bounding box center [452, 49] width 6 height 6
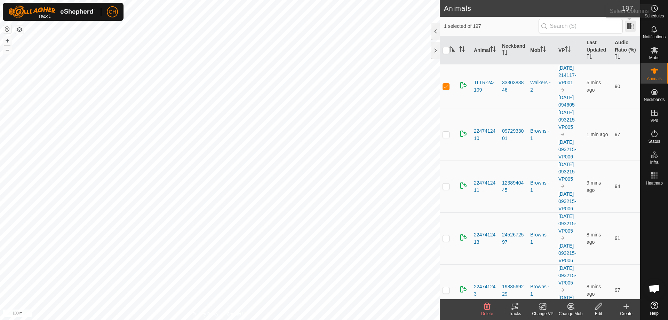
click at [629, 25] on span at bounding box center [630, 26] width 11 height 11
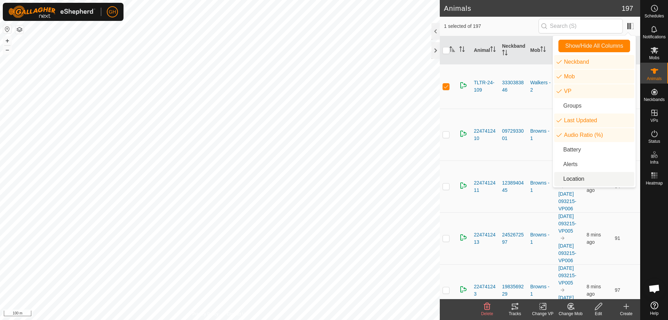
click at [601, 308] on icon at bounding box center [598, 306] width 9 height 8
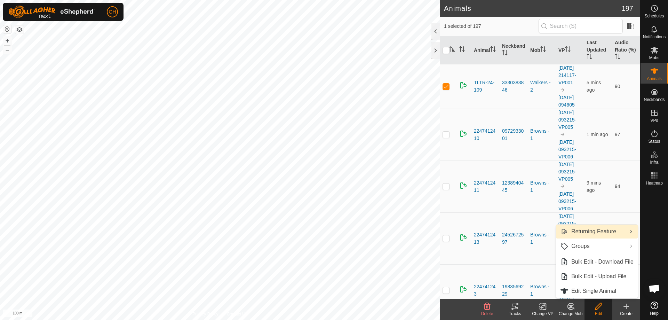
click at [607, 231] on link "Returning Feature" at bounding box center [597, 231] width 82 height 14
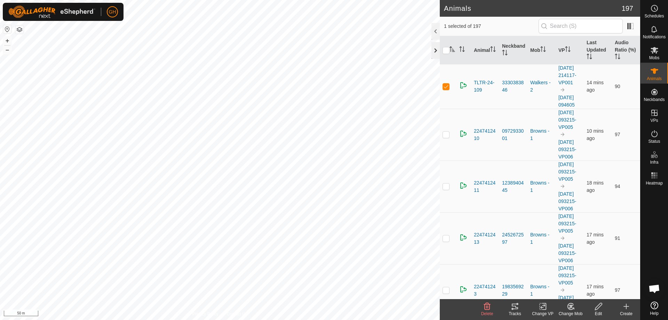
click at [438, 49] on div at bounding box center [435, 50] width 8 height 17
